Goal: Task Accomplishment & Management: Complete application form

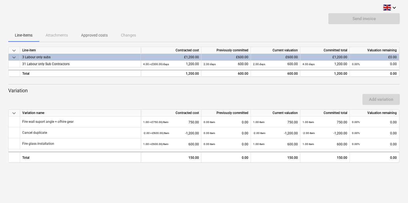
click at [90, 36] on p "Approved costs" at bounding box center [94, 35] width 27 height 6
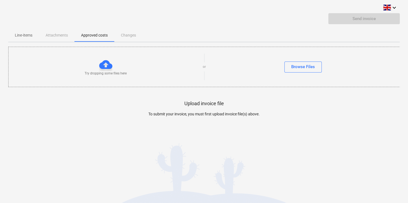
click at [25, 38] on span "Line-items" at bounding box center [23, 35] width 31 height 9
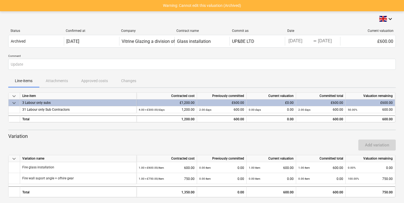
click at [91, 83] on div "Line-items Attachments Approved costs Changes" at bounding box center [201, 80] width 387 height 13
click at [55, 78] on div "Line-items Attachments Approved costs Changes" at bounding box center [201, 80] width 387 height 13
click at [105, 86] on div "Line-items Attachments Approved costs Changes" at bounding box center [201, 80] width 387 height 13
click at [139, 82] on div "Line-items Attachments Approved costs Changes" at bounding box center [201, 80] width 387 height 13
click at [22, 79] on p "Line-items" at bounding box center [24, 81] width 18 height 6
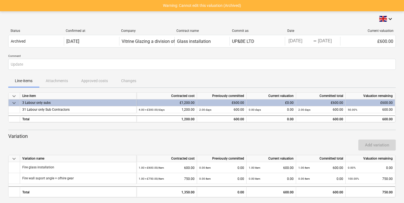
click at [55, 83] on div "Line-items Attachments Approved costs Changes" at bounding box center [201, 80] width 387 height 13
drag, startPoint x: 106, startPoint y: 79, endPoint x: 114, endPoint y: 81, distance: 8.0
click at [105, 80] on div "Line-items Attachments Approved costs Changes" at bounding box center [201, 80] width 387 height 13
click at [129, 82] on div "Line-items Attachments Approved costs Changes" at bounding box center [201, 80] width 387 height 13
click at [26, 82] on p "Line-items" at bounding box center [24, 81] width 18 height 6
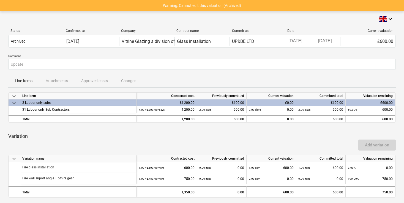
click at [56, 83] on div "Line-items Attachments Approved costs Changes" at bounding box center [201, 80] width 387 height 13
click at [83, 82] on div "Line-items Attachments Approved costs Changes" at bounding box center [201, 80] width 387 height 13
drag, startPoint x: 130, startPoint y: 80, endPoint x: 141, endPoint y: 78, distance: 11.9
click at [130, 80] on div "Line-items Attachments Approved costs Changes" at bounding box center [201, 80] width 387 height 13
click at [266, 7] on div "Warning: Cannot edit this valuation (Archived)" at bounding box center [202, 5] width 404 height 11
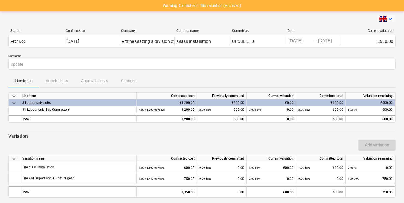
click at [389, 20] on icon "keyboard_arrow_down" at bounding box center [390, 19] width 7 height 7
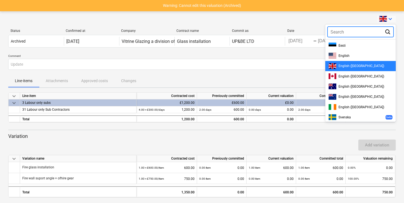
click at [389, 20] on div at bounding box center [202, 101] width 404 height 203
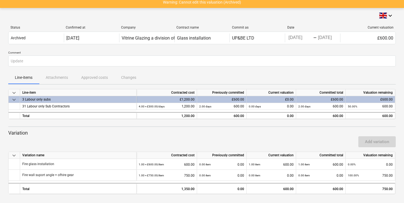
scroll to position [8, 0]
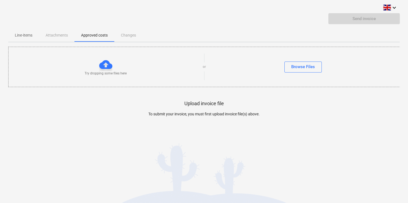
click at [106, 65] on div at bounding box center [105, 64] width 13 height 13
click at [301, 68] on div "Browse Files" at bounding box center [304, 66] width 24 height 7
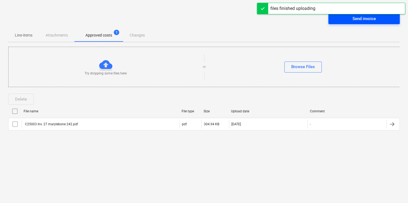
click at [366, 20] on div "Send invoice" at bounding box center [364, 18] width 23 height 7
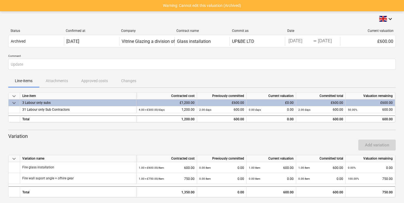
click at [193, 8] on p "Warning: Cannot edit this valuation (Archived)" at bounding box center [202, 6] width 78 height 6
drag, startPoint x: 193, startPoint y: 8, endPoint x: 215, endPoint y: 8, distance: 21.5
click at [206, 7] on p "Warning: Cannot edit this valuation (Archived)" at bounding box center [202, 6] width 78 height 6
click at [216, 8] on p "Warning: Cannot edit this valuation (Archived)" at bounding box center [202, 6] width 78 height 6
click at [224, 9] on div "Warning: Cannot edit this valuation (Archived)" at bounding box center [202, 5] width 404 height 11
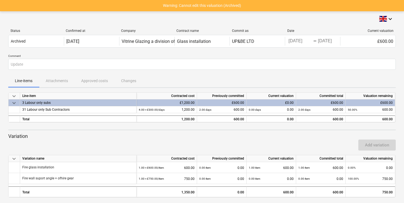
click at [247, 5] on div "Warning: Cannot edit this valuation (Archived)" at bounding box center [202, 5] width 404 height 11
drag, startPoint x: 252, startPoint y: 4, endPoint x: 280, endPoint y: 1, distance: 28.8
click at [256, 4] on div "Warning: Cannot edit this valuation (Archived)" at bounding box center [202, 5] width 404 height 11
click at [353, 24] on div "keyboard_arrow_down Status Confirmed at Company Contract name Commit as Date Cu…" at bounding box center [201, 107] width 387 height 182
drag, startPoint x: 375, startPoint y: 43, endPoint x: 397, endPoint y: 45, distance: 21.8
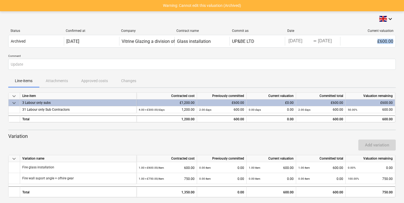
click at [395, 45] on div "£600.00" at bounding box center [367, 41] width 55 height 9
click at [389, 54] on div "Status Confirmed at Company Contract name Commit as Date Current valuation Arch…" at bounding box center [201, 39] width 387 height 30
click at [390, 54] on p "Comment" at bounding box center [201, 56] width 387 height 5
drag, startPoint x: 59, startPoint y: 90, endPoint x: 62, endPoint y: 92, distance: 3.5
click at [61, 91] on div "keyboard_arrow_down Status Confirmed at Company Contract name Commit as Date Cu…" at bounding box center [201, 107] width 387 height 182
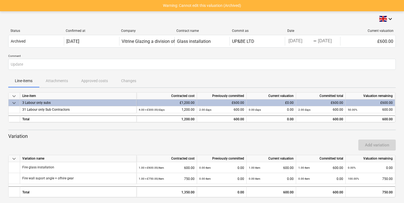
click at [98, 86] on div "Line-items Attachments Approved costs Changes" at bounding box center [201, 80] width 387 height 13
click at [125, 77] on div "Line-items Attachments Approved costs Changes" at bounding box center [201, 80] width 387 height 13
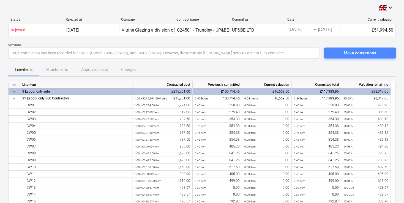
click at [359, 56] on div "Make corrections" at bounding box center [360, 53] width 32 height 7
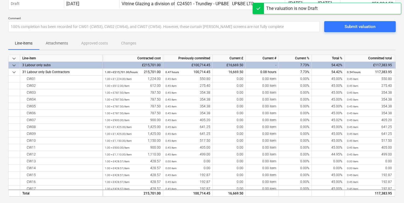
scroll to position [29, 0]
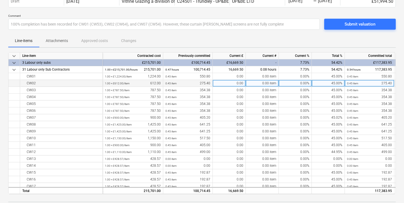
click at [102, 84] on div "CW02" at bounding box center [61, 83] width 83 height 7
click at [117, 84] on small "1.00 × £612.00 / item" at bounding box center [117, 83] width 25 height 3
click at [133, 84] on div "1.00 × £612.00 / item 612.00" at bounding box center [133, 83] width 56 height 7
click at [259, 84] on div "0.00 item" at bounding box center [262, 83] width 33 height 7
click at [237, 35] on div "Line-items Attachments Approved costs Changes" at bounding box center [201, 40] width 387 height 13
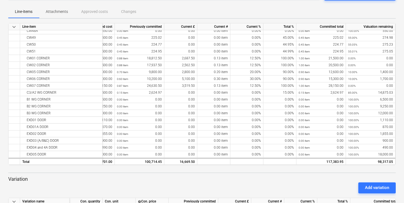
scroll to position [333, 53]
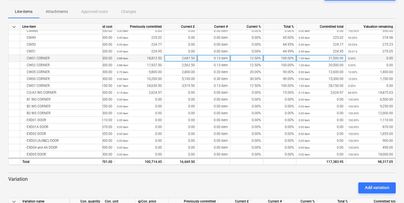
click at [271, 59] on div "100.00%" at bounding box center [279, 58] width 33 height 7
type input "95"
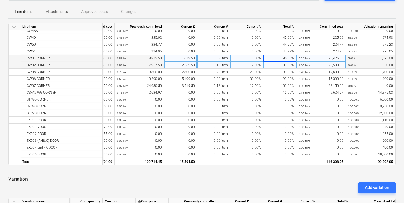
click at [277, 65] on div "100.00%" at bounding box center [279, 65] width 33 height 7
type input "95"
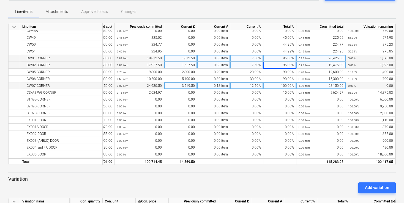
click at [277, 85] on div "100.00%" at bounding box center [279, 86] width 33 height 7
type input "95"
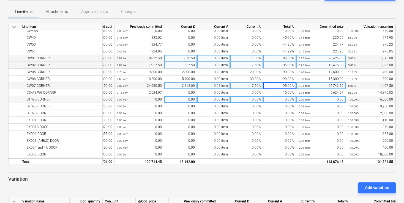
click at [189, 101] on div "0.00" at bounding box center [180, 99] width 33 height 7
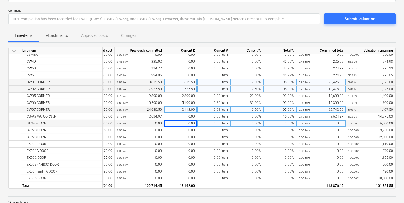
scroll to position [289, 53]
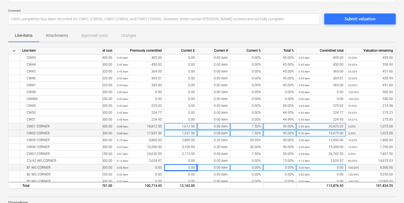
click at [53, 35] on p "Attachments" at bounding box center [57, 36] width 22 height 6
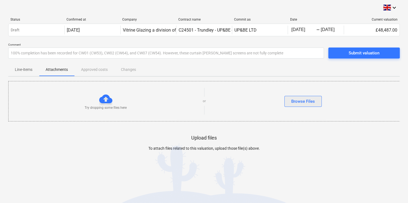
click at [309, 103] on div "Browse Files" at bounding box center [304, 101] width 24 height 7
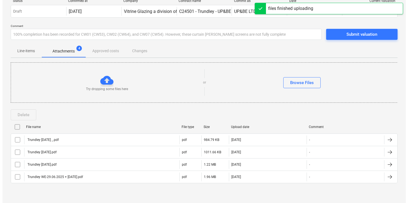
scroll to position [23, 0]
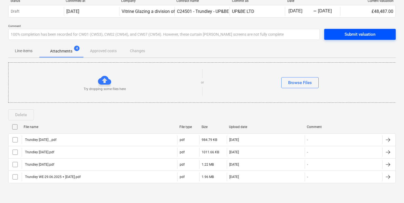
click at [354, 31] on div "Submit valuation" at bounding box center [359, 34] width 31 height 7
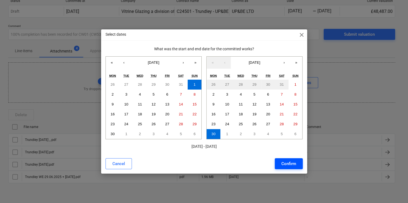
click at [295, 163] on div "Confirm" at bounding box center [289, 163] width 15 height 7
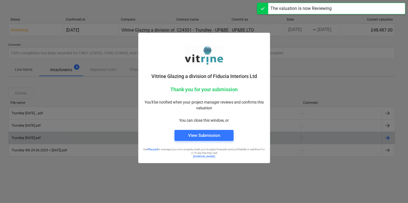
click at [184, 137] on span "View Submission" at bounding box center [204, 135] width 46 height 7
